Goal: Task Accomplishment & Management: Complete application form

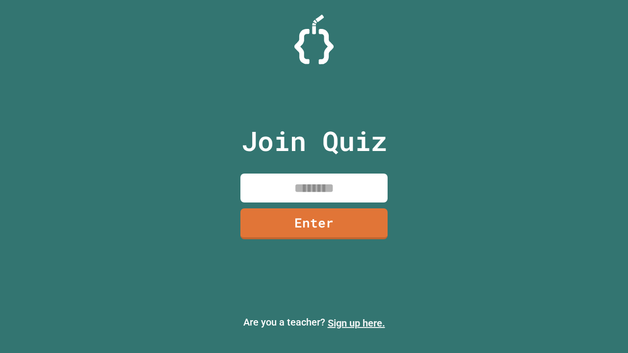
click at [356, 323] on link "Sign up here." at bounding box center [356, 323] width 57 height 12
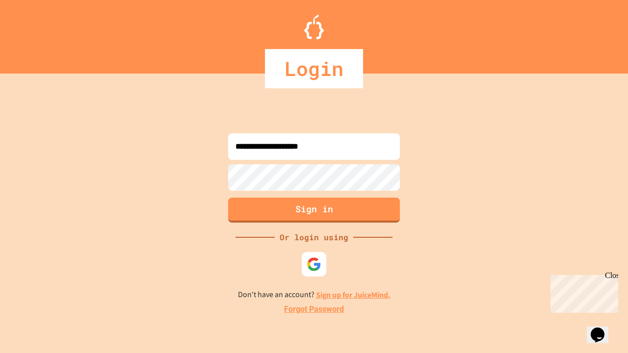
type input "**********"
